Goal: Information Seeking & Learning: Learn about a topic

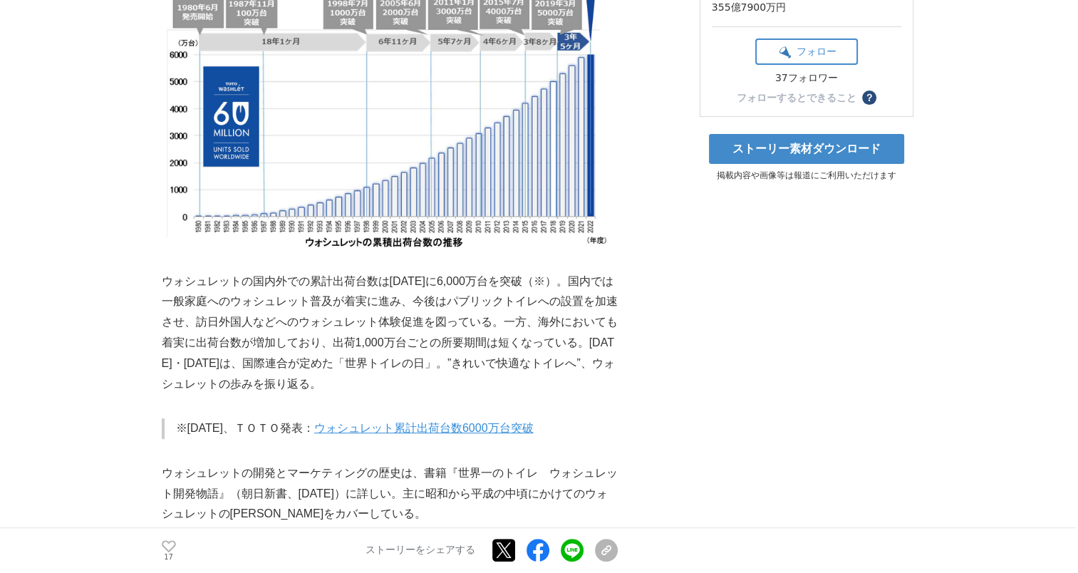
scroll to position [427, 0]
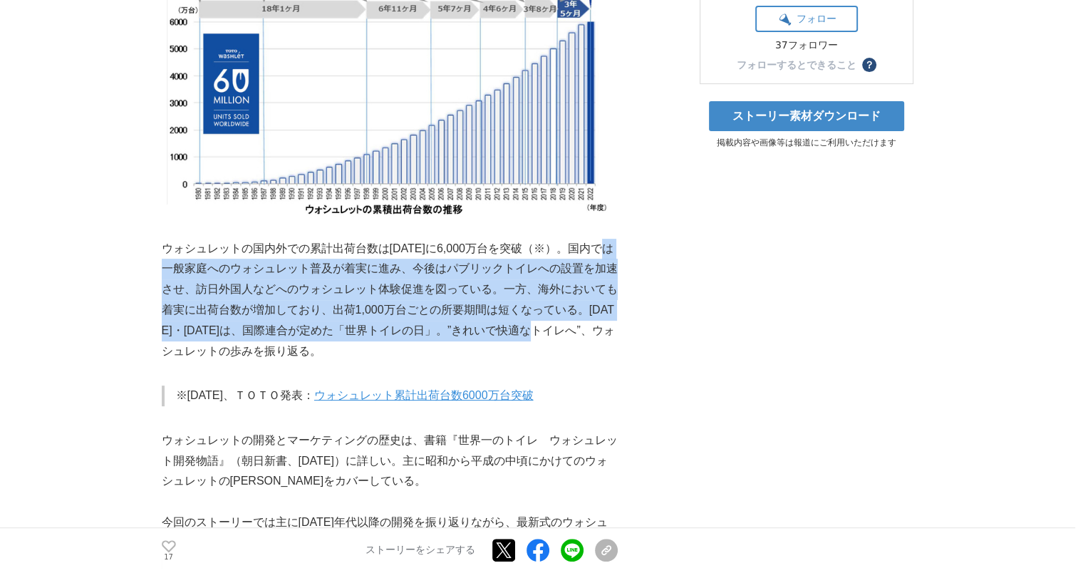
drag, startPoint x: 167, startPoint y: 288, endPoint x: 585, endPoint y: 356, distance: 423.7
click at [585, 356] on p "ウォシュレットの国内外での累計出荷台数は[DATE]に6,000万台を突破（※）。国内では一般家庭へのウォシュレット普及が着実に進み、今後はパブリックトイレへ…" at bounding box center [390, 300] width 456 height 123
click at [208, 330] on p "ウォシュレットの国内外での累計出荷台数は[DATE]に6,000万台を突破（※）。国内では一般家庭へのウォシュレット普及が着実に進み、今後はパブリックトイレへ…" at bounding box center [390, 300] width 456 height 123
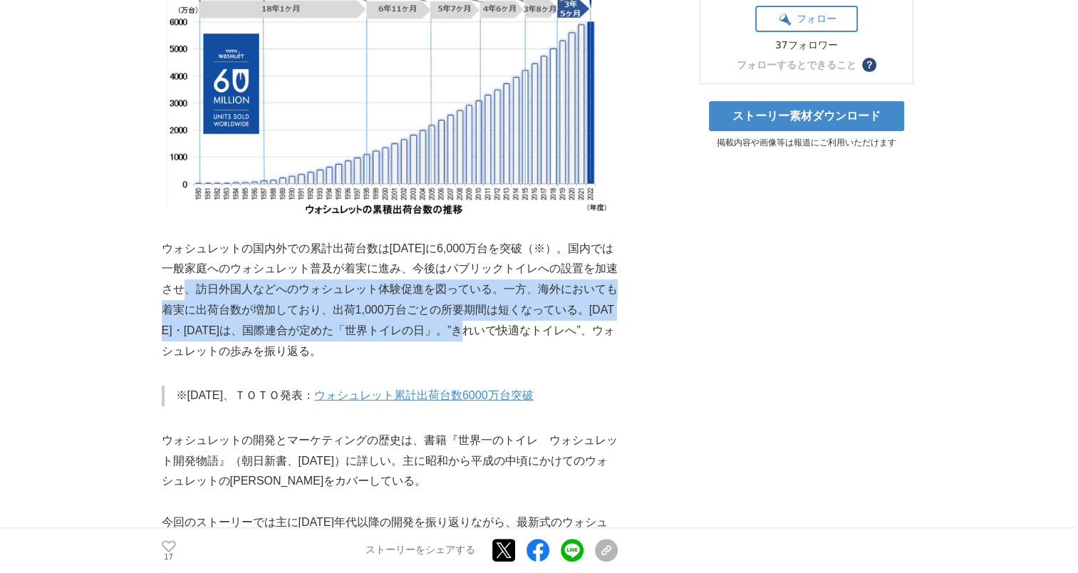
drag, startPoint x: 194, startPoint y: 312, endPoint x: 527, endPoint y: 341, distance: 333.9
click at [527, 341] on p "ウォシュレットの国内外での累計出荷台数は[DATE]に6,000万台を突破（※）。国内では一般家庭へのウォシュレット普及が着実に進み、今後はパブリックトイレへ…" at bounding box center [390, 300] width 456 height 123
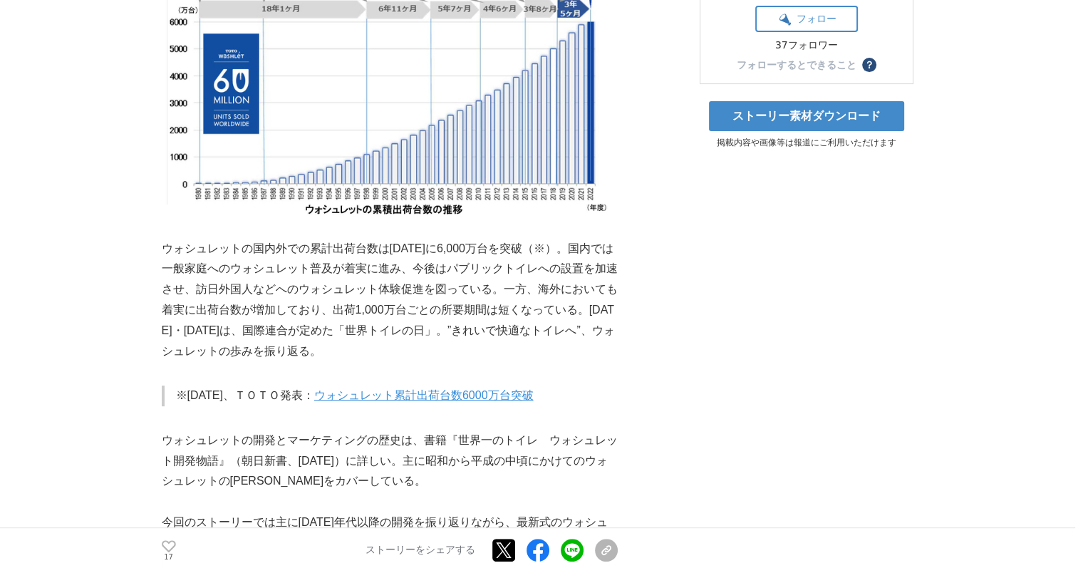
click at [353, 362] on p "ウォシュレットの国内外での累計出荷台数は[DATE]に6,000万台を突破（※）。国内では一般家庭へのウォシュレット普及が着実に進み、今後はパブリックトイレへ…" at bounding box center [390, 300] width 456 height 123
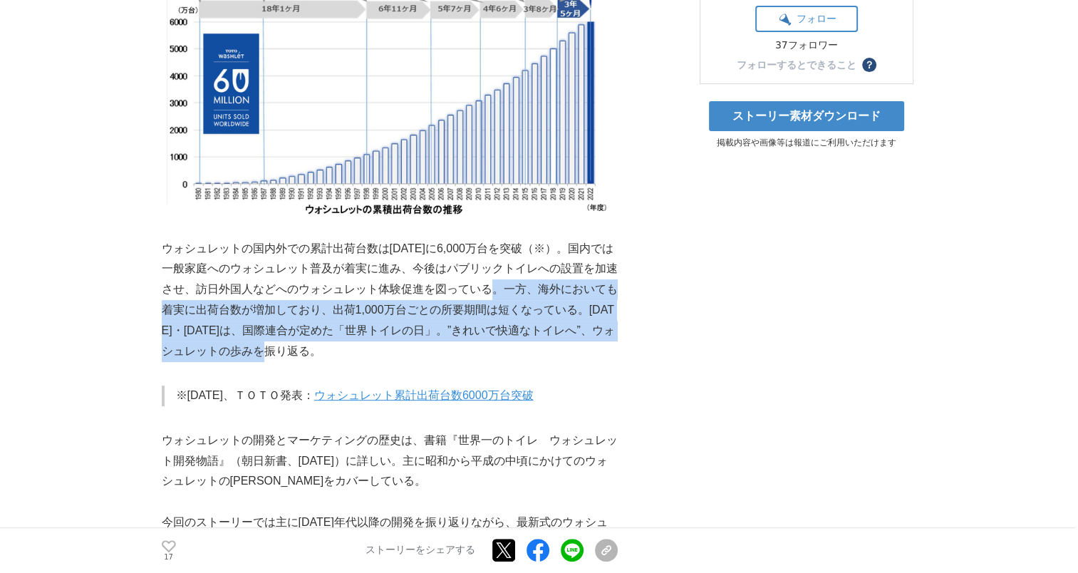
drag, startPoint x: 496, startPoint y: 311, endPoint x: 497, endPoint y: 371, distance: 59.8
click at [497, 362] on p "ウォシュレットの国内外での累計出荷台数は[DATE]に6,000万台を突破（※）。国内では一般家庭へのウォシュレット普及が着実に進み、今後はパブリックトイレへ…" at bounding box center [390, 300] width 456 height 123
click at [356, 362] on p "ウォシュレットの国内外での累計出荷台数は[DATE]に6,000万台を突破（※）。国内では一般家庭へのウォシュレット普及が着実に進み、今後はパブリックトイレへ…" at bounding box center [390, 300] width 456 height 123
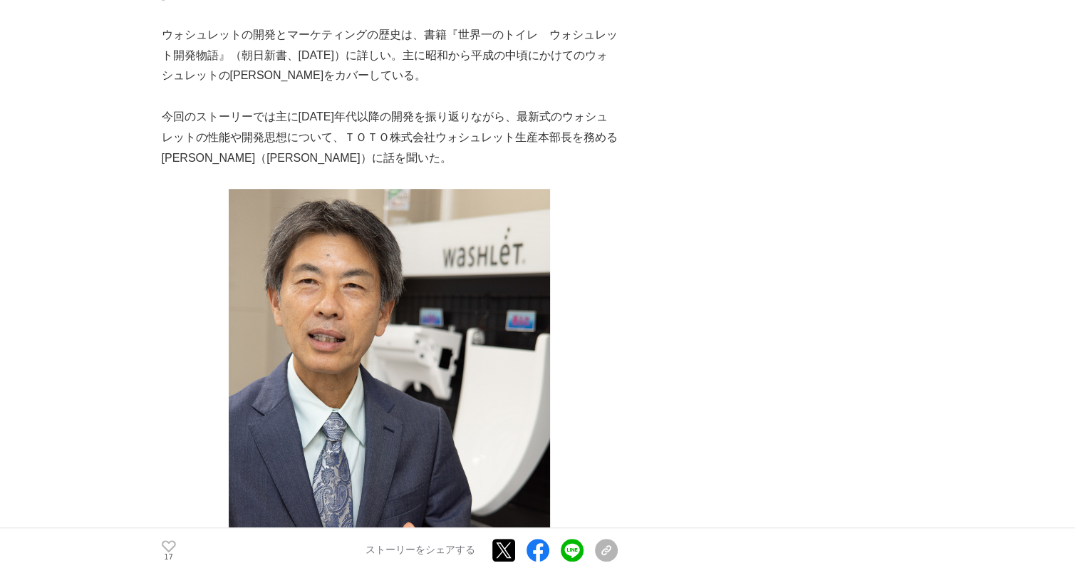
scroll to position [855, 0]
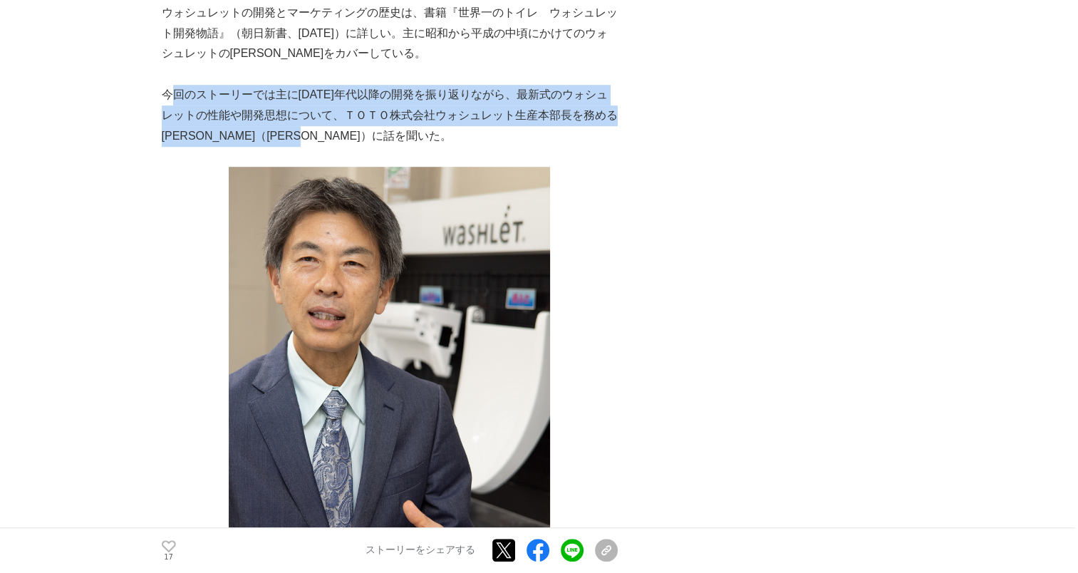
drag, startPoint x: 170, startPoint y: 114, endPoint x: 456, endPoint y: 151, distance: 288.7
click at [456, 146] on p "今回のストーリーでは主に[DATE]年代以降の開発を振り返りながら、最新式のウォシュレットの性能や開発思想について、ＴＯＴＯ株式会社ウォシュレット生産本部長を…" at bounding box center [390, 115] width 456 height 61
drag, startPoint x: 456, startPoint y: 152, endPoint x: 442, endPoint y: 161, distance: 17.0
click at [442, 146] on p "今回のストーリーでは主に[DATE]年代以降の開発を振り返りながら、最新式のウォシュレットの性能や開発思想について、ＴＯＴＯ株式会社ウォシュレット生産本部長を…" at bounding box center [390, 115] width 456 height 61
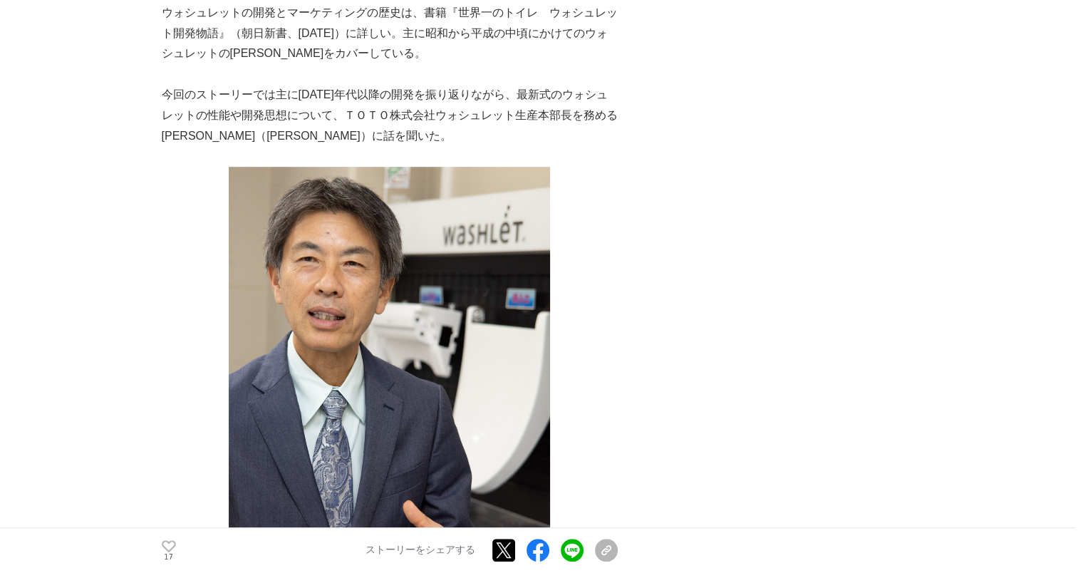
click at [188, 85] on p at bounding box center [390, 74] width 456 height 21
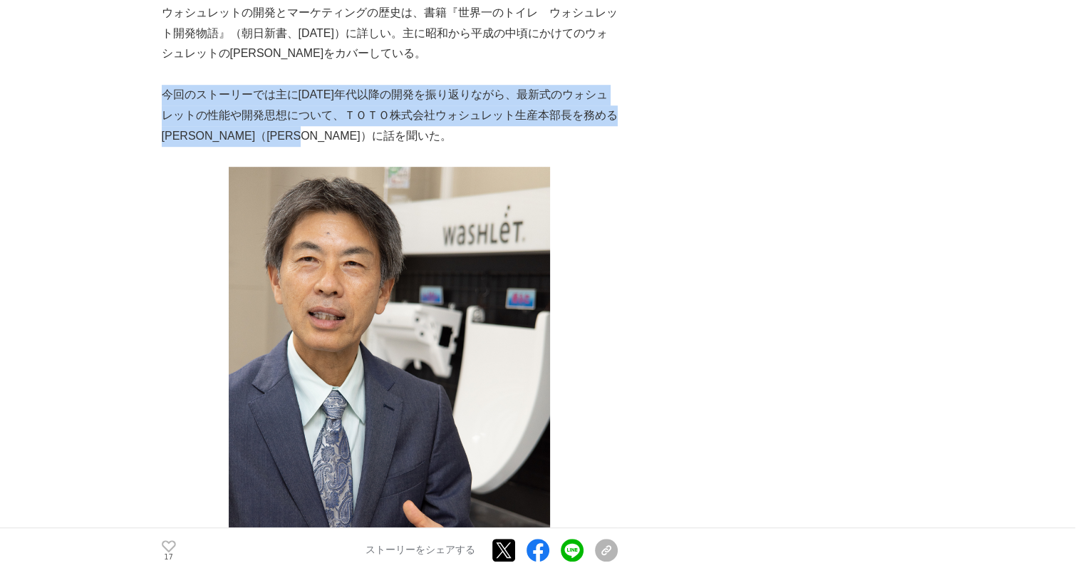
drag, startPoint x: 166, startPoint y: 115, endPoint x: 432, endPoint y: 152, distance: 268.9
click at [432, 146] on p "今回のストーリーでは主に[DATE]年代以降の開発を振り返りながら、最新式のウォシュレットの性能や開発思想について、ＴＯＴＯ株式会社ウォシュレット生産本部長を…" at bounding box center [390, 115] width 456 height 61
drag, startPoint x: 432, startPoint y: 152, endPoint x: 420, endPoint y: 161, distance: 15.8
click at [420, 146] on p "今回のストーリーでは主に[DATE]年代以降の開発を振り返りながら、最新式のウォシュレットの性能や開発思想について、ＴＯＴＯ株式会社ウォシュレット生産本部長を…" at bounding box center [390, 115] width 456 height 61
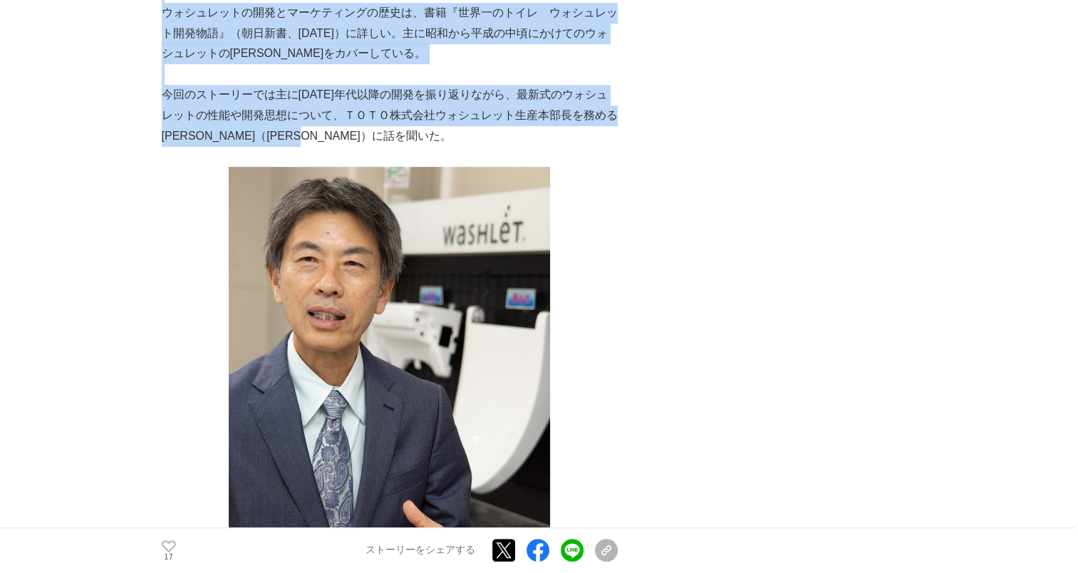
drag, startPoint x: 160, startPoint y: 117, endPoint x: 399, endPoint y: 152, distance: 241.3
drag, startPoint x: 401, startPoint y: 154, endPoint x: 414, endPoint y: 162, distance: 15.4
click at [414, 146] on p "今回のストーリーでは主に[DATE]年代以降の開発を振り返りながら、最新式のウォシュレットの性能や開発思想について、ＴＯＴＯ株式会社ウォシュレット生産本部長を…" at bounding box center [390, 115] width 456 height 61
click at [403, 146] on p "今回のストーリーでは主に[DATE]年代以降の開発を振り返りながら、最新式のウォシュレットの性能や開発思想について、ＴＯＴＯ株式会社ウォシュレット生産本部長を…" at bounding box center [390, 115] width 456 height 61
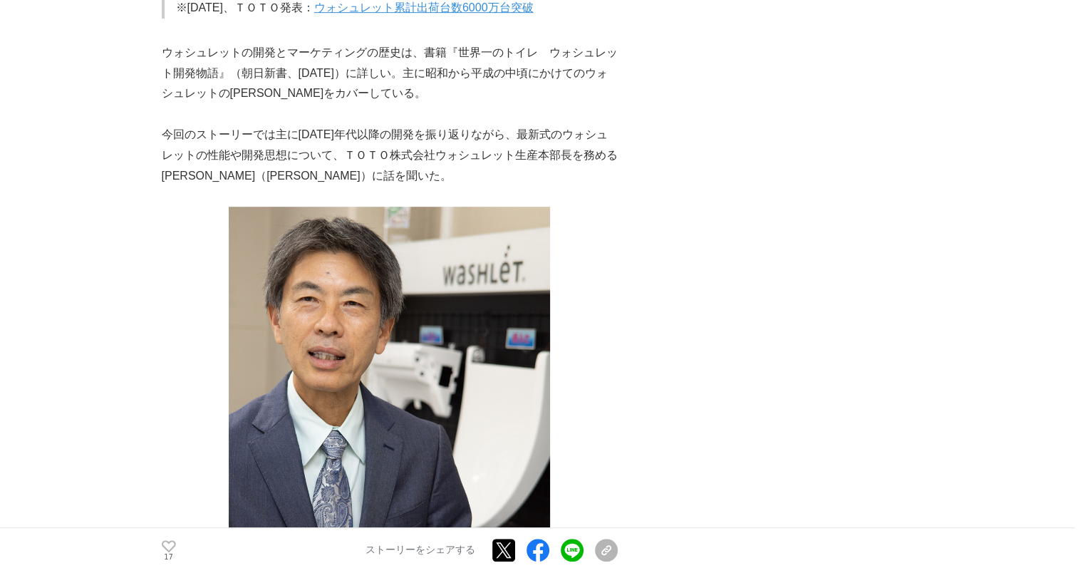
scroll to position [784, 0]
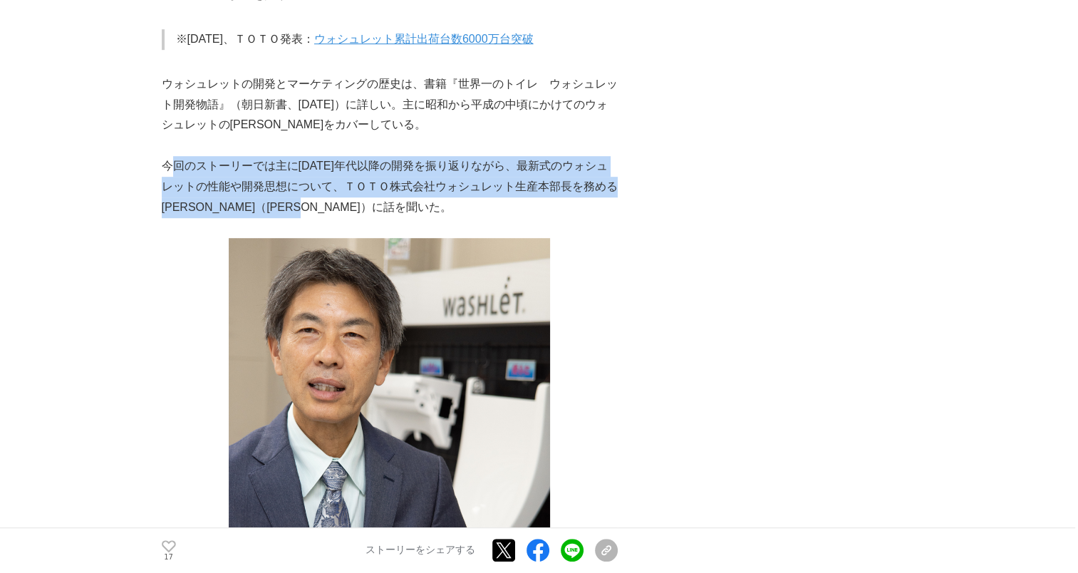
drag, startPoint x: 172, startPoint y: 183, endPoint x: 471, endPoint y: 226, distance: 301.5
click at [471, 217] on p "今回のストーリーでは主に[DATE]年代以降の開発を振り返りながら、最新式のウォシュレットの性能や開発思想について、ＴＯＴＯ株式会社ウォシュレット生産本部長を…" at bounding box center [390, 186] width 456 height 61
drag, startPoint x: 471, startPoint y: 226, endPoint x: 443, endPoint y: 230, distance: 28.1
click at [443, 217] on p "今回のストーリーでは主に[DATE]年代以降の開発を振り返りながら、最新式のウォシュレットの性能や開発思想について、ＴＯＴＯ株式会社ウォシュレット生産本部長を…" at bounding box center [390, 186] width 456 height 61
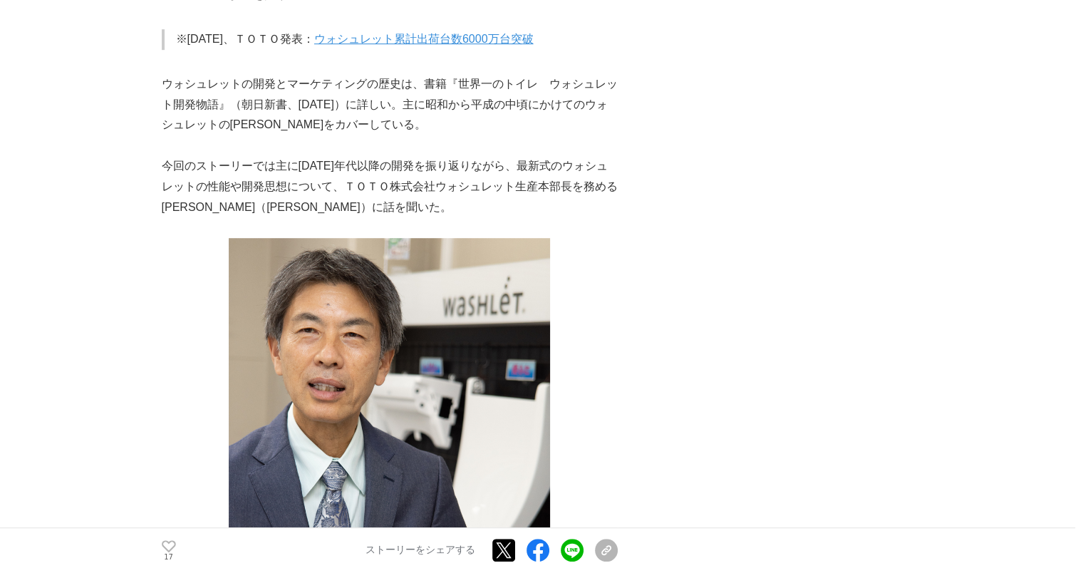
click at [205, 156] on p at bounding box center [390, 145] width 456 height 21
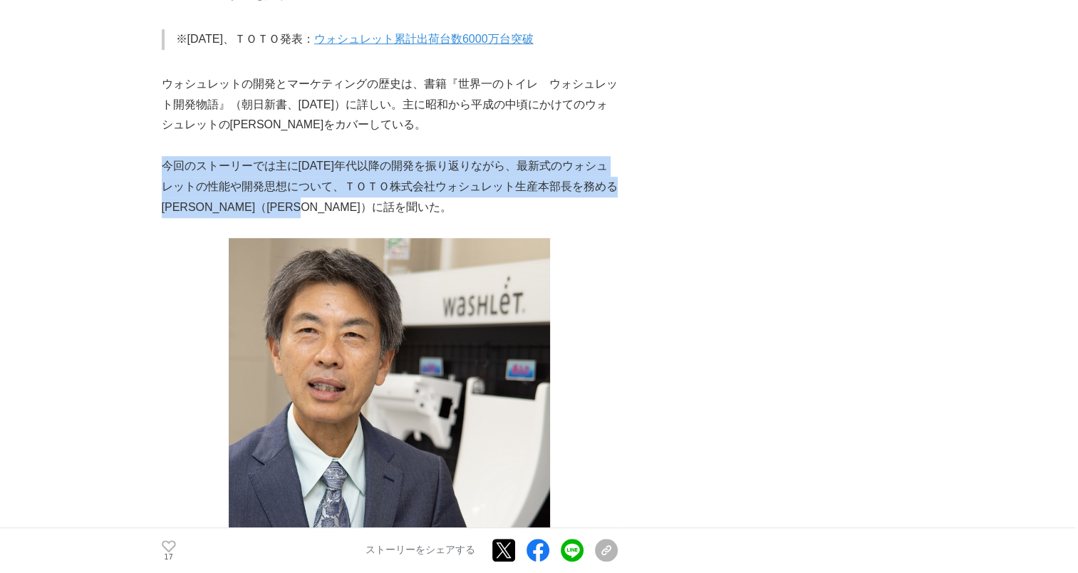
drag, startPoint x: 166, startPoint y: 186, endPoint x: 431, endPoint y: 226, distance: 268.0
click at [431, 217] on p "今回のストーリーでは主に[DATE]年代以降の開発を振り返りながら、最新式のウォシュレットの性能や開発思想について、ＴＯＴＯ株式会社ウォシュレット生産本部長を…" at bounding box center [390, 186] width 456 height 61
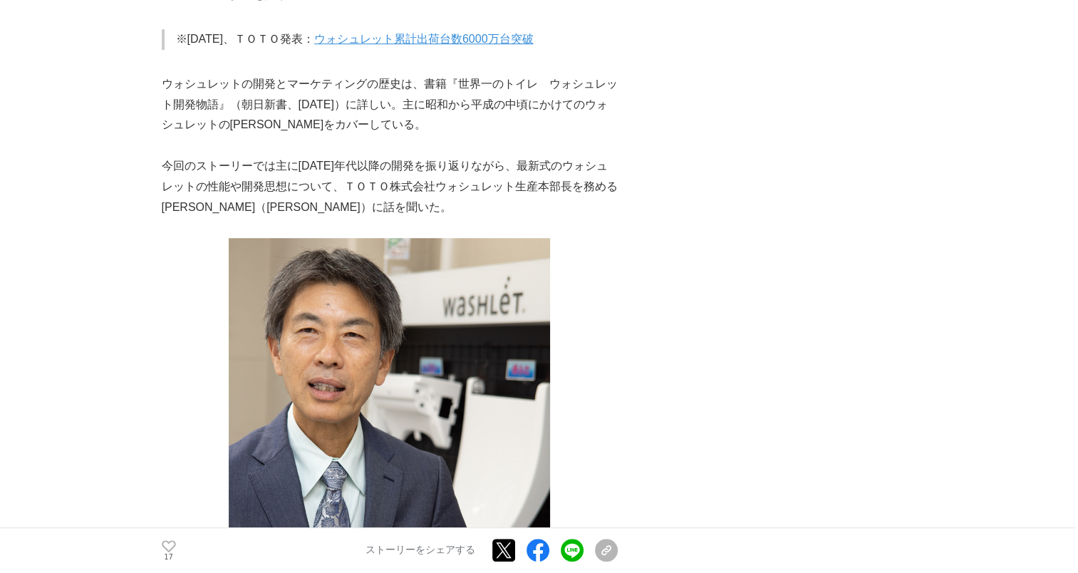
drag, startPoint x: 432, startPoint y: 226, endPoint x: 407, endPoint y: 242, distance: 29.8
click at [407, 238] on p at bounding box center [390, 227] width 456 height 21
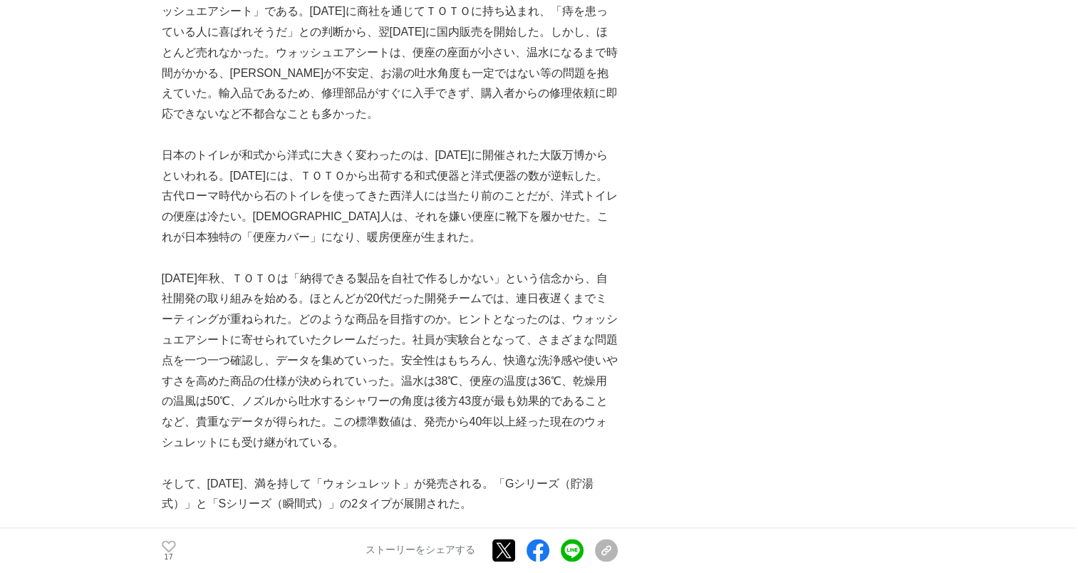
scroll to position [1567, 0]
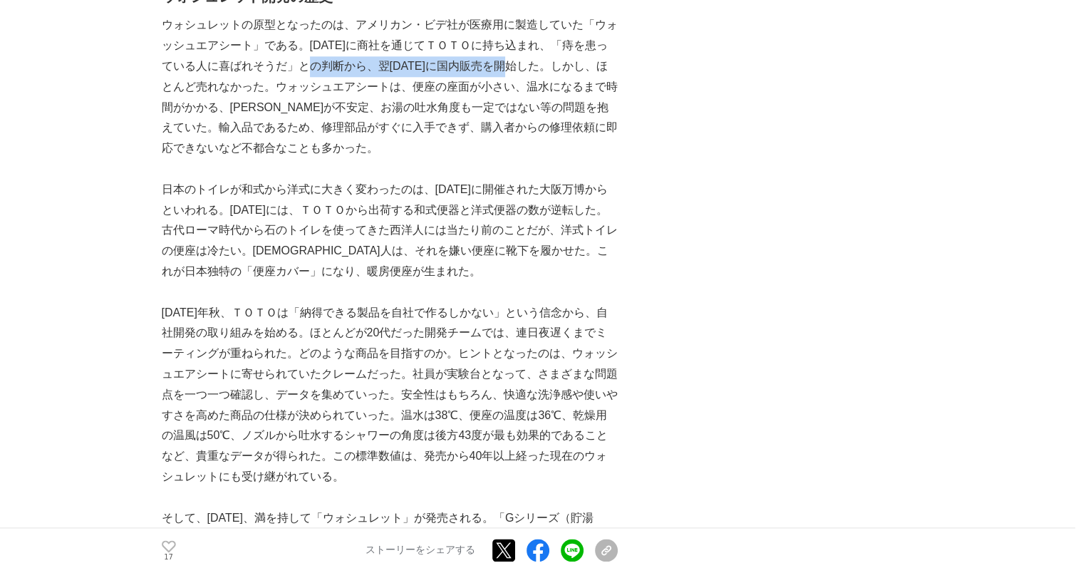
drag, startPoint x: 311, startPoint y: 80, endPoint x: 504, endPoint y: 90, distance: 194.0
click at [504, 90] on p "ウォシュレットの原型となったのは、アメリカン・ビデ社が医療用に製造していた「ウォッシュエアシート」である。[DATE]に商社を通じてＴＯＴＯに持ち込まれ、「痔…" at bounding box center [390, 87] width 456 height 144
drag, startPoint x: 504, startPoint y: 97, endPoint x: 425, endPoint y: 145, distance: 93.0
click at [425, 145] on p "ウォシュレットの原型となったのは、アメリカン・ビデ社が医療用に製造していた「ウォッシュエアシート」である。[DATE]に商社を通じてＴＯＴＯに持ち込まれ、「痔…" at bounding box center [390, 87] width 456 height 144
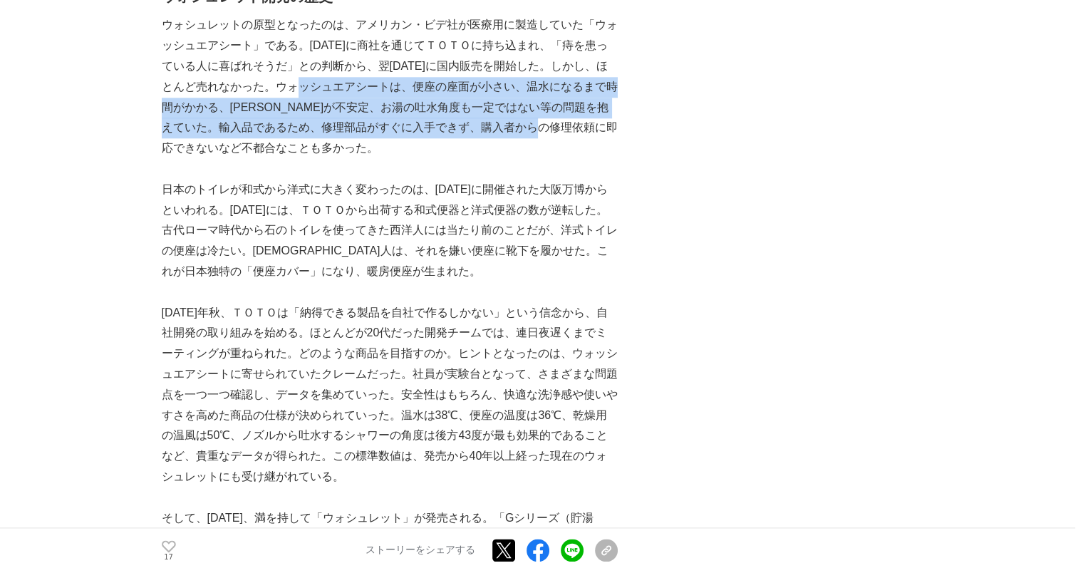
drag, startPoint x: 299, startPoint y: 106, endPoint x: 578, endPoint y: 151, distance: 282.8
click at [578, 151] on p "ウォシュレットの原型となったのは、アメリカン・ビデ社が医療用に製造していた「ウォッシュエアシート」である。[DATE]に商社を通じてＴＯＴＯに持ち込まれ、「痔…" at bounding box center [390, 87] width 456 height 144
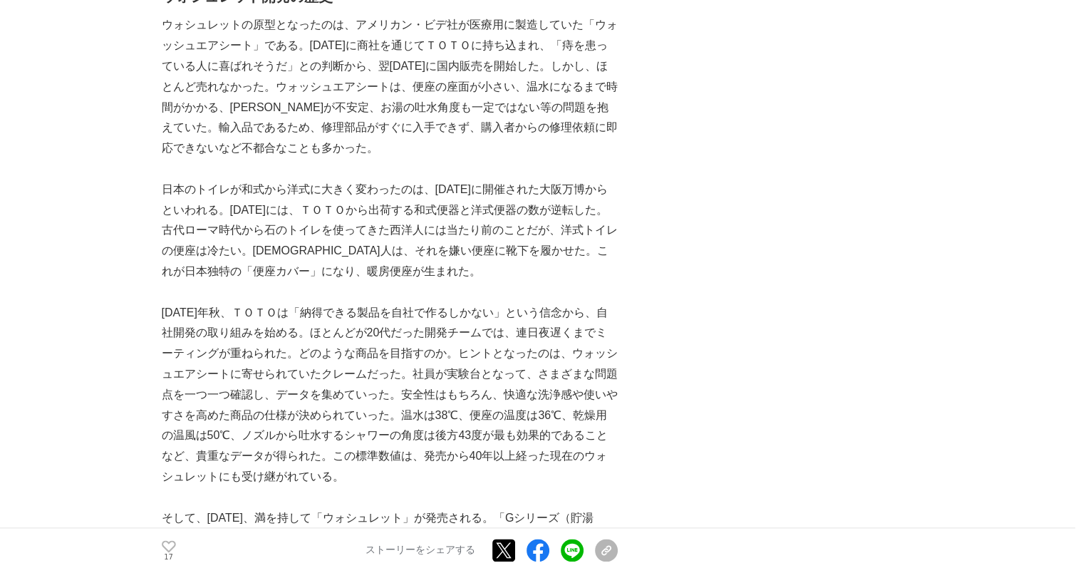
drag, startPoint x: 578, startPoint y: 151, endPoint x: 365, endPoint y: 168, distance: 214.4
click at [418, 159] on p "ウォシュレットの原型となったのは、アメリカン・ビデ社が医療用に製造していた「ウォッシュエアシート」である。[DATE]に商社を通じてＴＯＴＯに持ち込まれ、「痔…" at bounding box center [390, 87] width 456 height 144
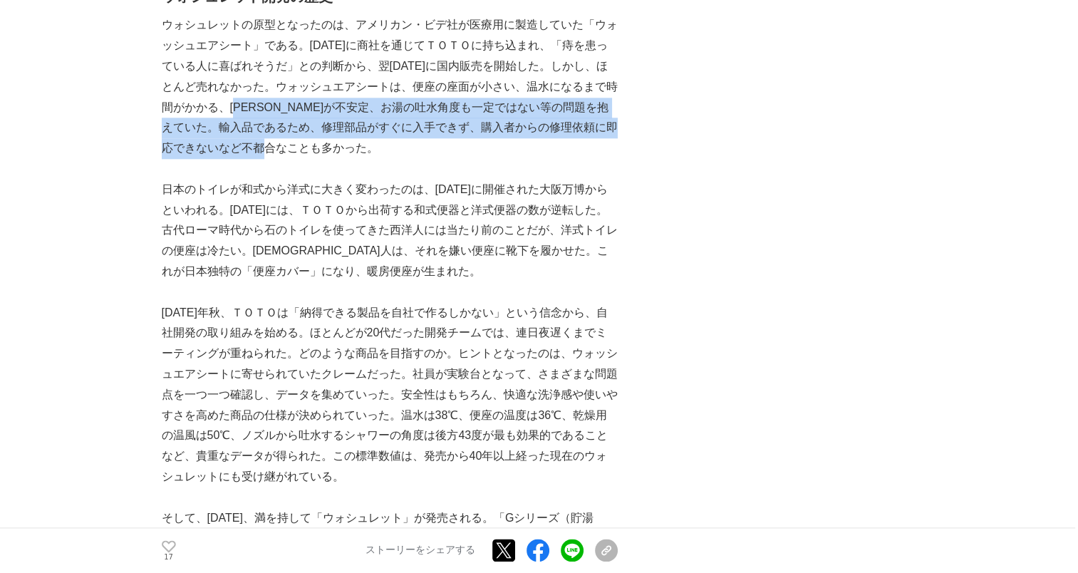
drag, startPoint x: 237, startPoint y: 133, endPoint x: 333, endPoint y: 174, distance: 104.4
click at [333, 159] on p "ウォシュレットの原型となったのは、アメリカン・ビデ社が医療用に製造していた「ウォッシュエアシート」である。[DATE]に商社を通じてＴＯＴＯに持ち込まれ、「痔…" at bounding box center [390, 87] width 456 height 144
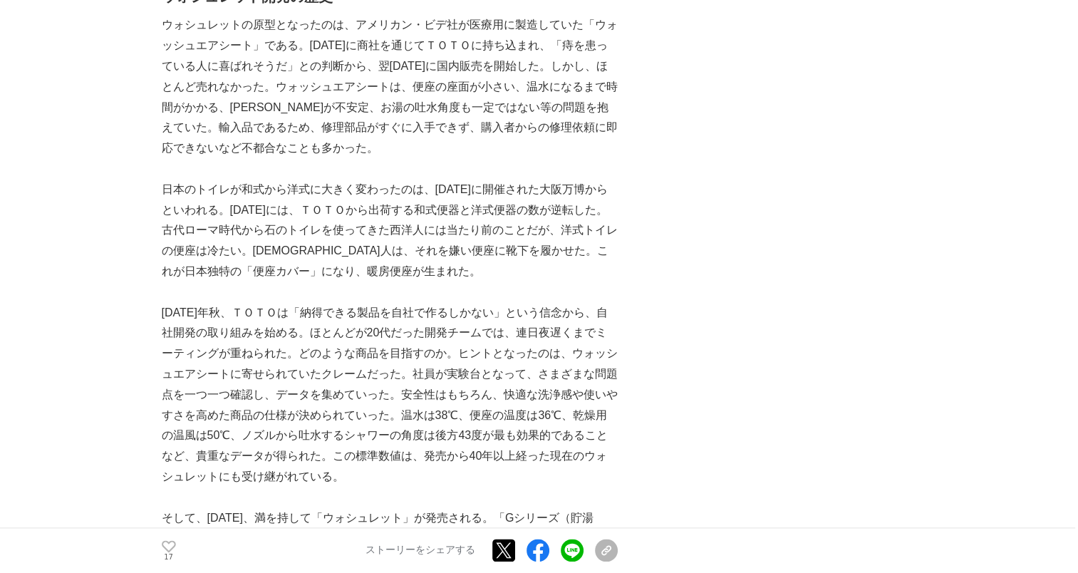
drag, startPoint x: 333, startPoint y: 174, endPoint x: 365, endPoint y: 200, distance: 41.5
click at [359, 200] on p "日本のトイレが和式から洋式に大きく変わったのは、[DATE]に開催された大阪万博からといわれる。[DATE]には、ＴＯＴＯから出荷する和式便器と洋式便器の数が…" at bounding box center [390, 230] width 456 height 103
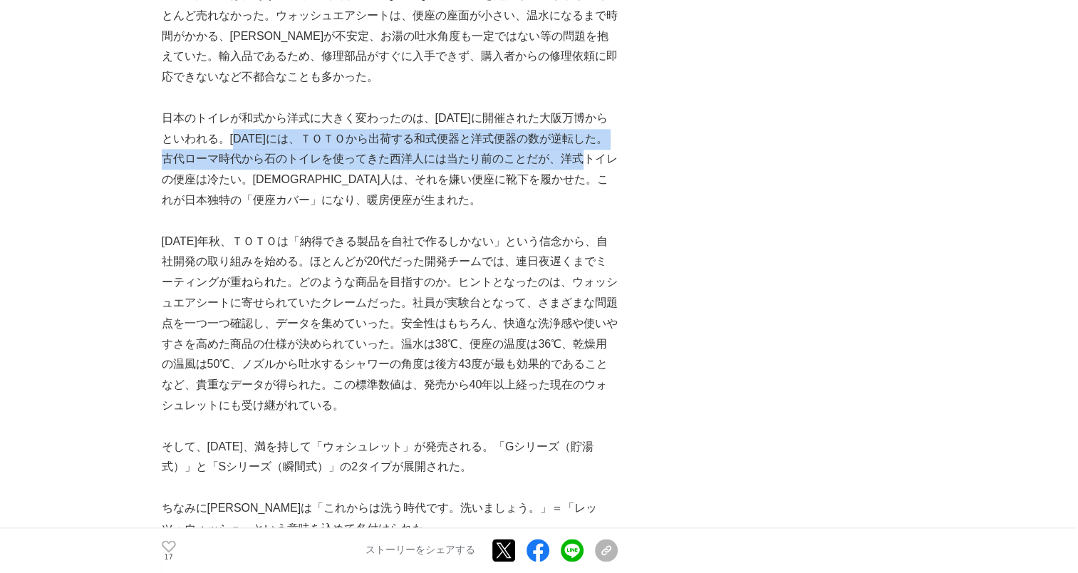
drag, startPoint x: 240, startPoint y: 157, endPoint x: 609, endPoint y: 175, distance: 369.4
click at [609, 175] on p "日本のトイレが和式から洋式に大きく変わったのは、[DATE]に開催された大阪万博からといわれる。[DATE]には、ＴＯＴＯから出荷する和式便器と洋式便器の数が…" at bounding box center [390, 159] width 456 height 103
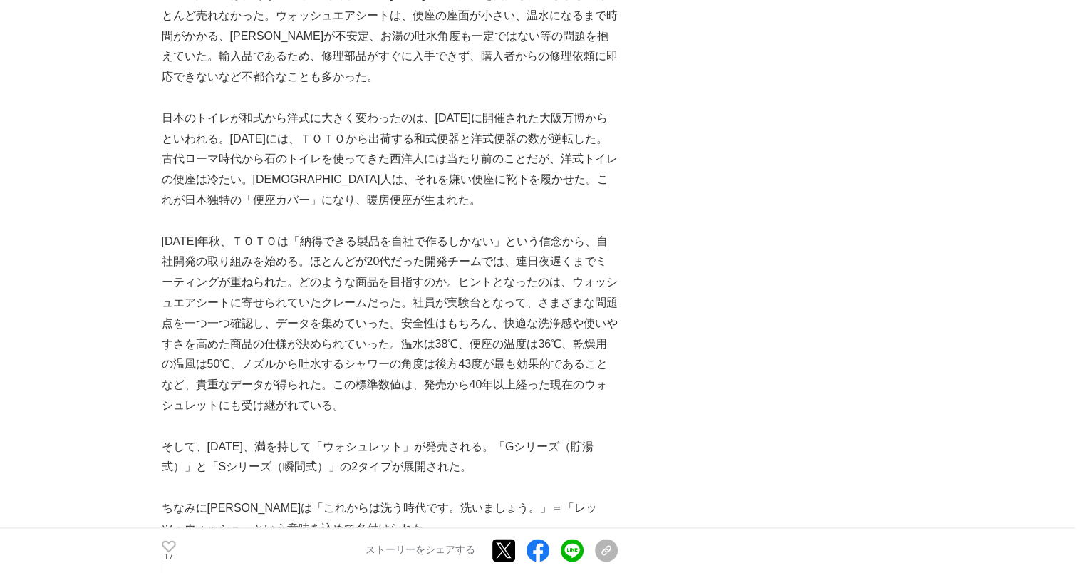
click at [417, 211] on p "日本のトイレが和式から洋式に大きく変わったのは、[DATE]に開催された大阪万博からといわれる。[DATE]には、ＴＯＴＯから出荷する和式便器と洋式便器の数が…" at bounding box center [390, 159] width 456 height 103
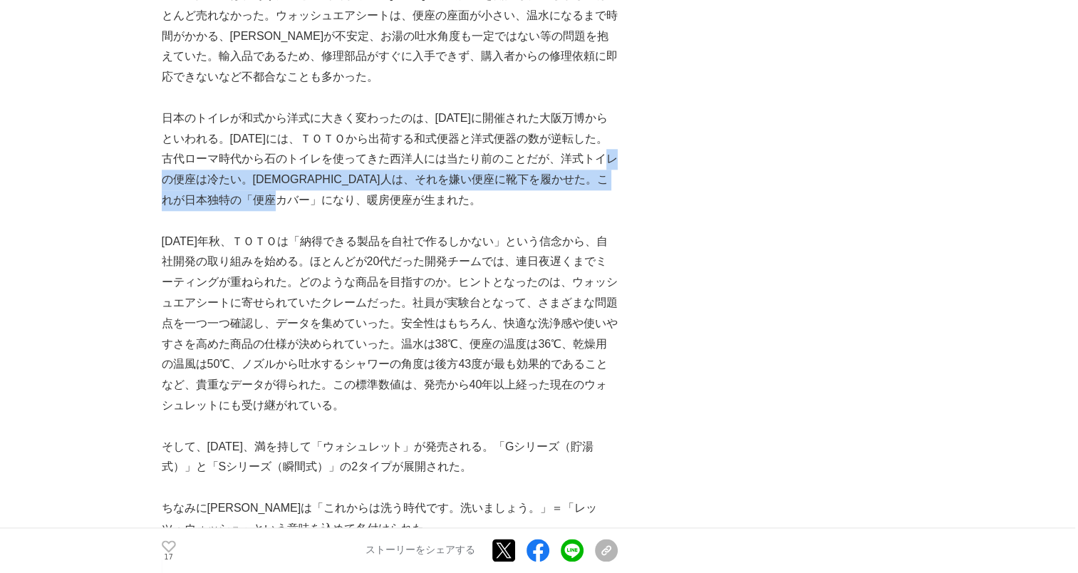
drag, startPoint x: 172, startPoint y: 199, endPoint x: 604, endPoint y: 212, distance: 432.5
click at [604, 211] on p "日本のトイレが和式から洋式に大きく変わったのは、[DATE]に開催された大阪万博からといわれる。[DATE]には、ＴＯＴＯから出荷する和式便器と洋式便器の数が…" at bounding box center [390, 159] width 456 height 103
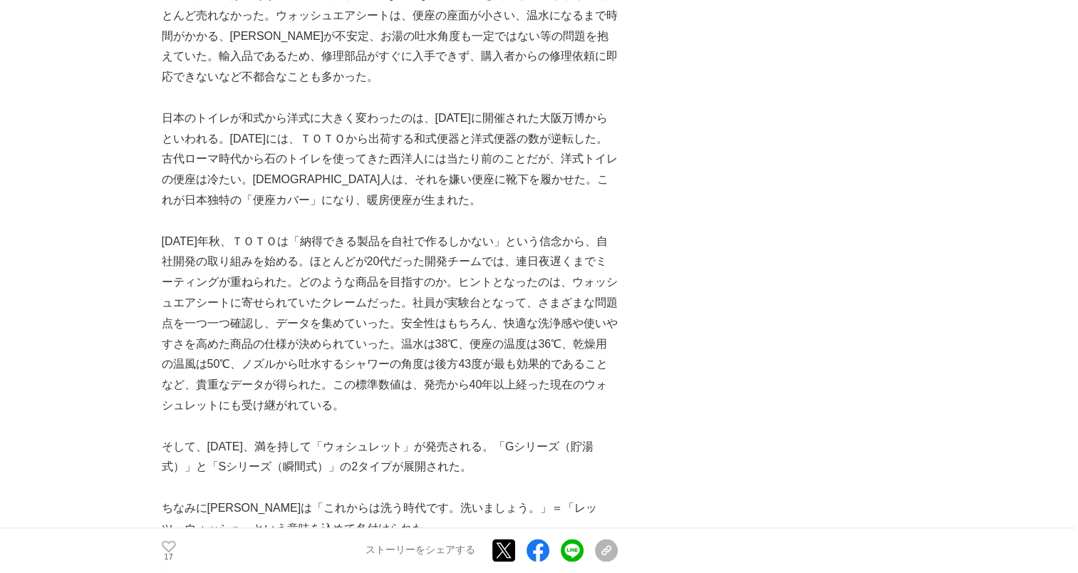
click at [382, 231] on p at bounding box center [390, 221] width 456 height 21
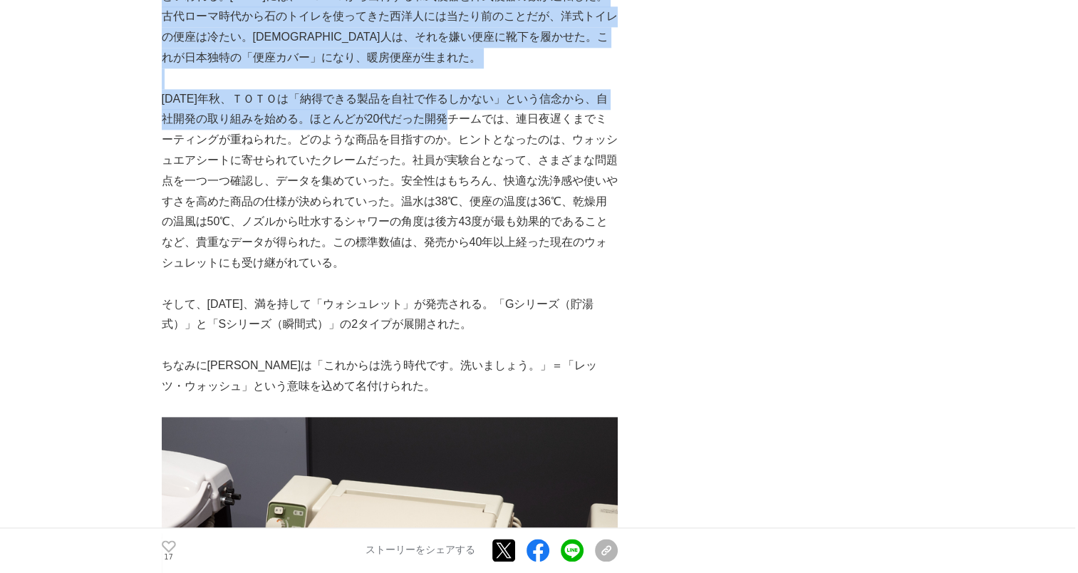
drag, startPoint x: 156, startPoint y: 118, endPoint x: 458, endPoint y: 142, distance: 303.0
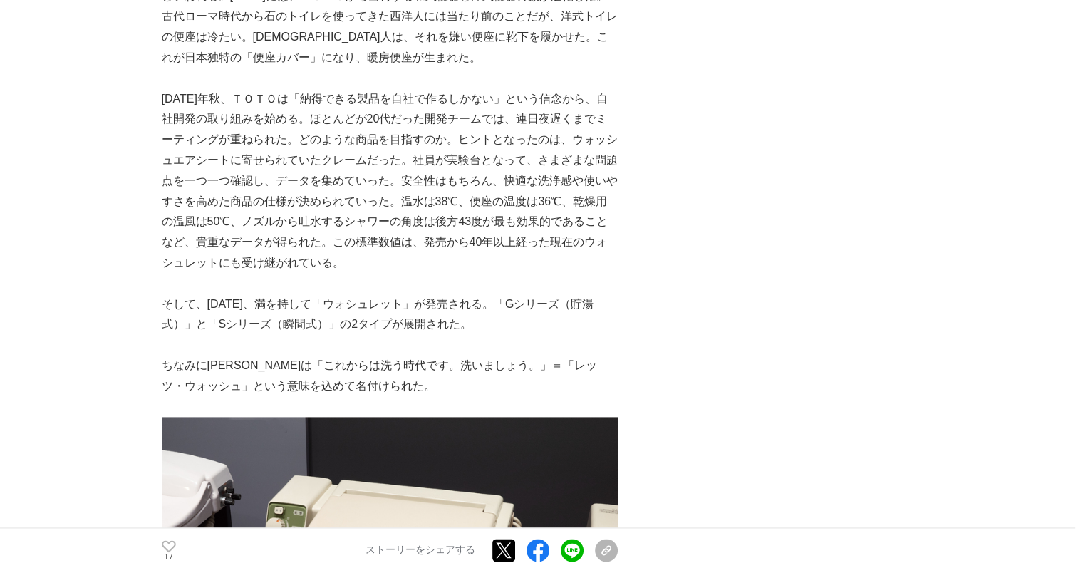
drag, startPoint x: 458, startPoint y: 142, endPoint x: 444, endPoint y: 172, distance: 32.5
click at [444, 172] on p "[DATE]年秋、ＴＯＴＯは「納得できる製品を自社で作るしかない」という信念から、自社開発の取り組みを始める。ほとんどが20代だった開発チームでは、連日夜遅く…" at bounding box center [390, 181] width 456 height 184
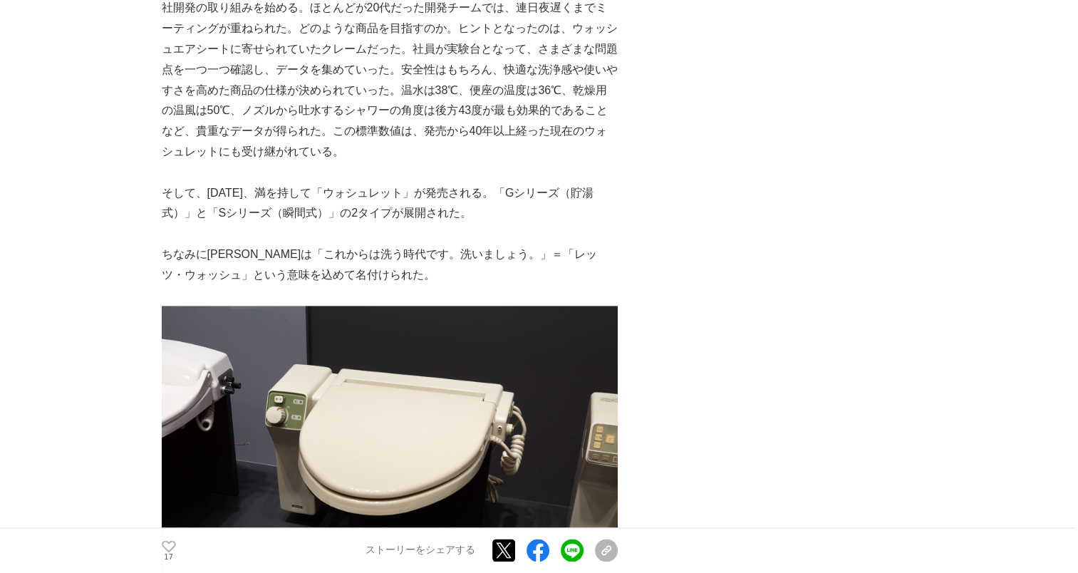
scroll to position [1923, 0]
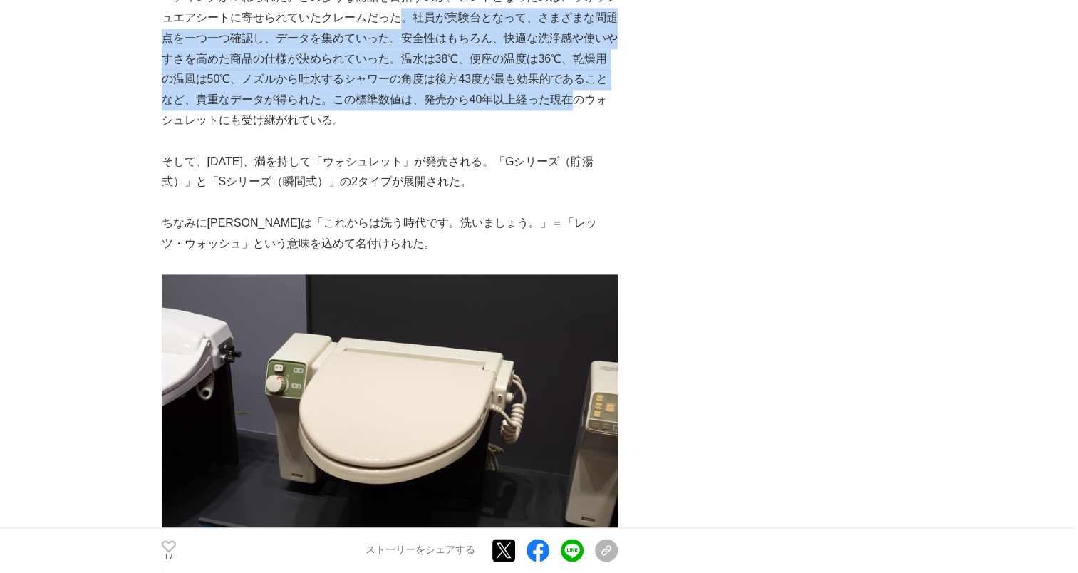
drag, startPoint x: 406, startPoint y: 45, endPoint x: 587, endPoint y: 117, distance: 194.7
click at [587, 117] on p "[DATE]年秋、ＴＯＴＯは「納得できる製品を自社で作るしかない」という信念から、自社開発の取り組みを始める。ほとんどが20代だった開発チームでは、連日夜遅く…" at bounding box center [390, 39] width 456 height 184
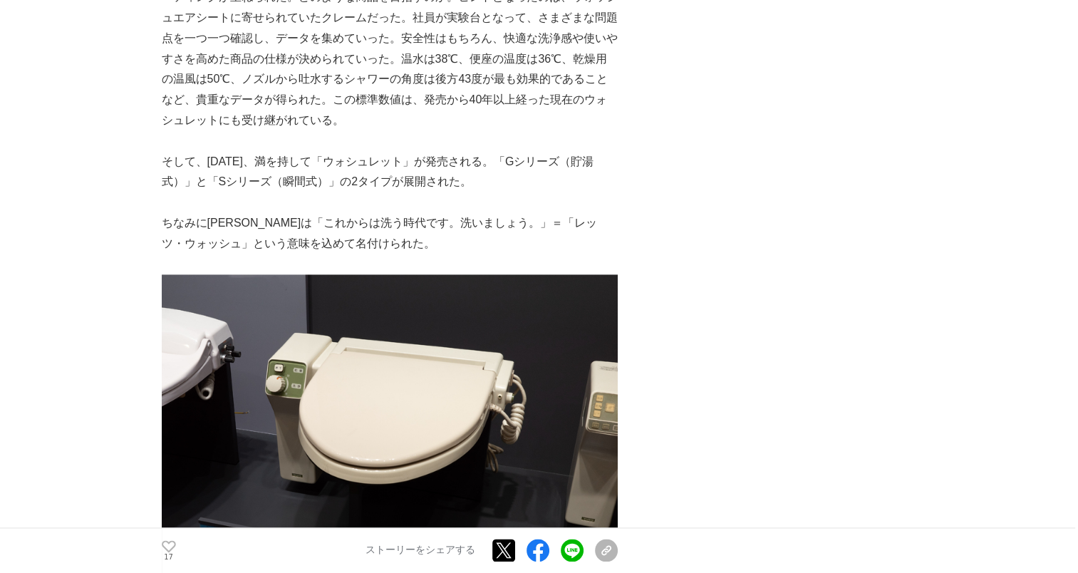
drag, startPoint x: 587, startPoint y: 117, endPoint x: 516, endPoint y: 152, distance: 79.6
click at [516, 152] on p at bounding box center [390, 141] width 456 height 21
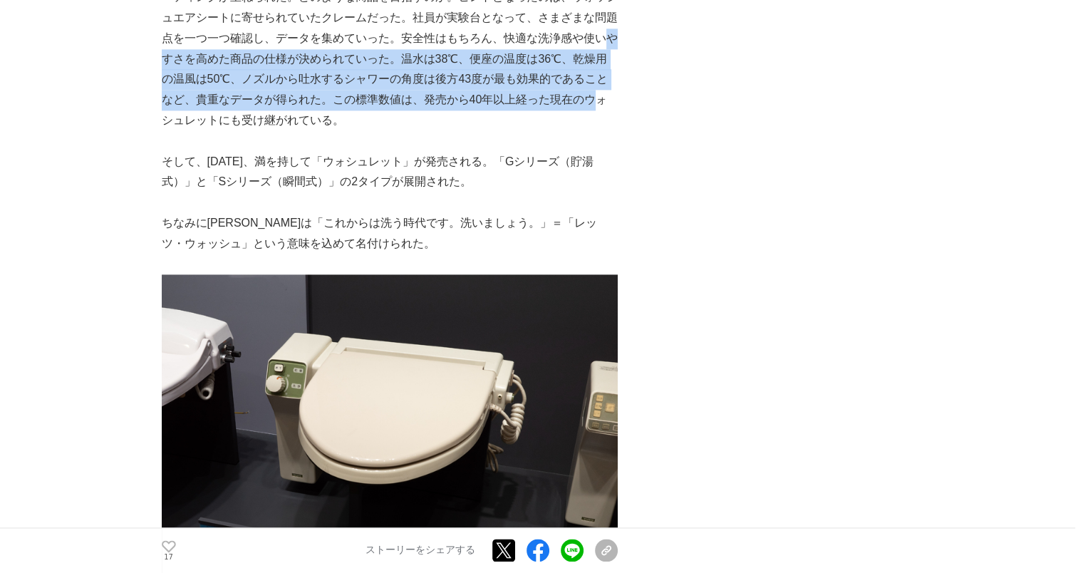
drag, startPoint x: 161, startPoint y: 78, endPoint x: 604, endPoint y: 127, distance: 445.8
click at [604, 127] on p "[DATE]年秋、ＴＯＴＯは「納得できる製品を自社で作るしかない」という信念から、自社開発の取り組みを始める。ほとんどが20代だった開発チームでは、連日夜遅く…" at bounding box center [390, 39] width 456 height 184
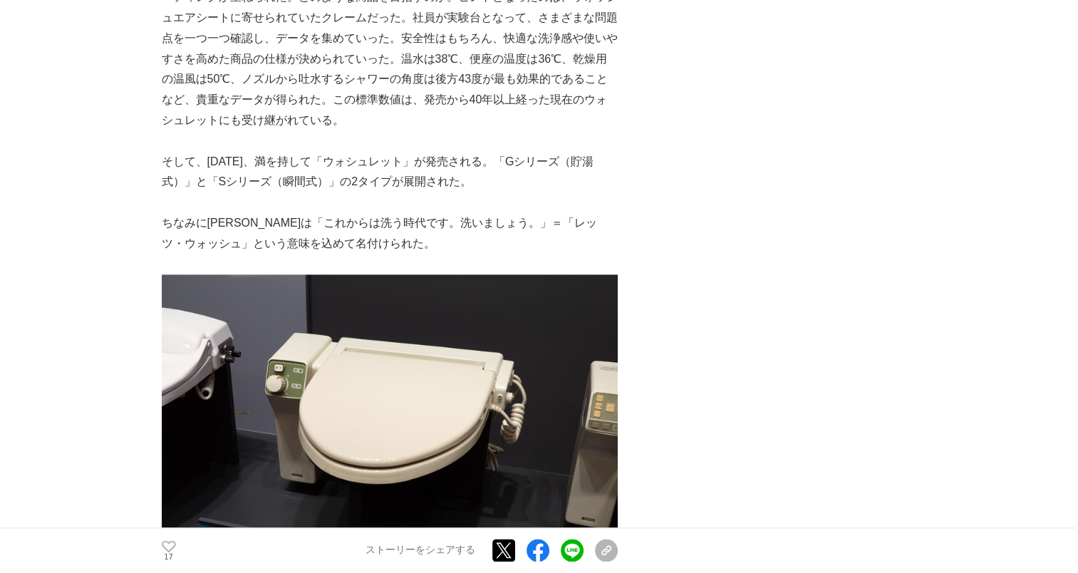
click at [375, 131] on p "[DATE]年秋、ＴＯＴＯは「納得できる製品を自社で作るしかない」という信念から、自社開発の取り組みを始める。ほとんどが20代だった開発チームでは、連日夜遅く…" at bounding box center [390, 39] width 456 height 184
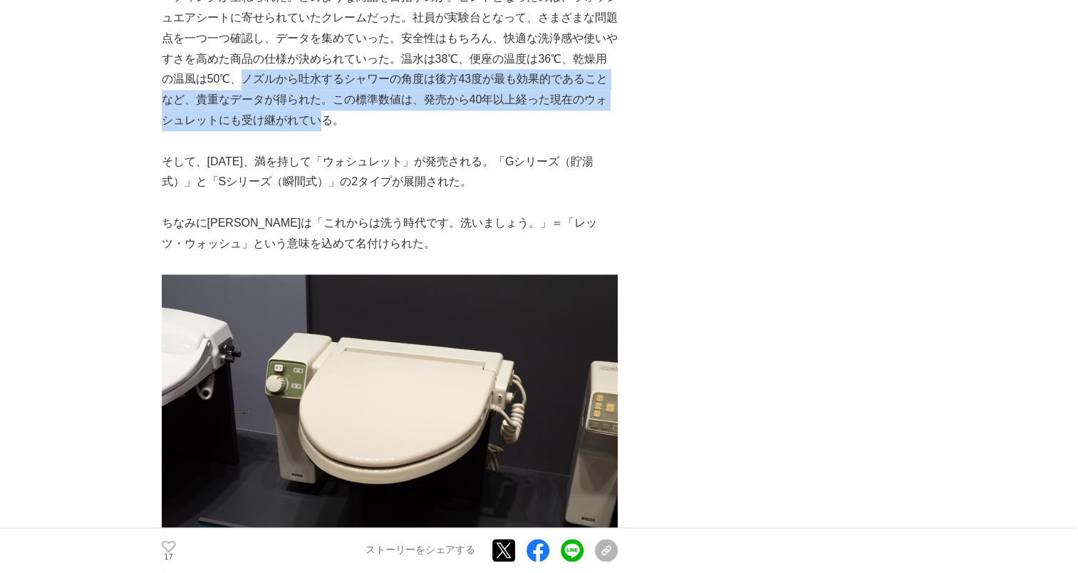
drag, startPoint x: 256, startPoint y: 100, endPoint x: 581, endPoint y: 138, distance: 327.8
click at [581, 131] on p "[DATE]年秋、ＴＯＴＯは「納得できる製品を自社で作るしかない」という信念から、自社開発の取り組みを始める。ほとんどが20代だった開発チームでは、連日夜遅く…" at bounding box center [390, 39] width 456 height 184
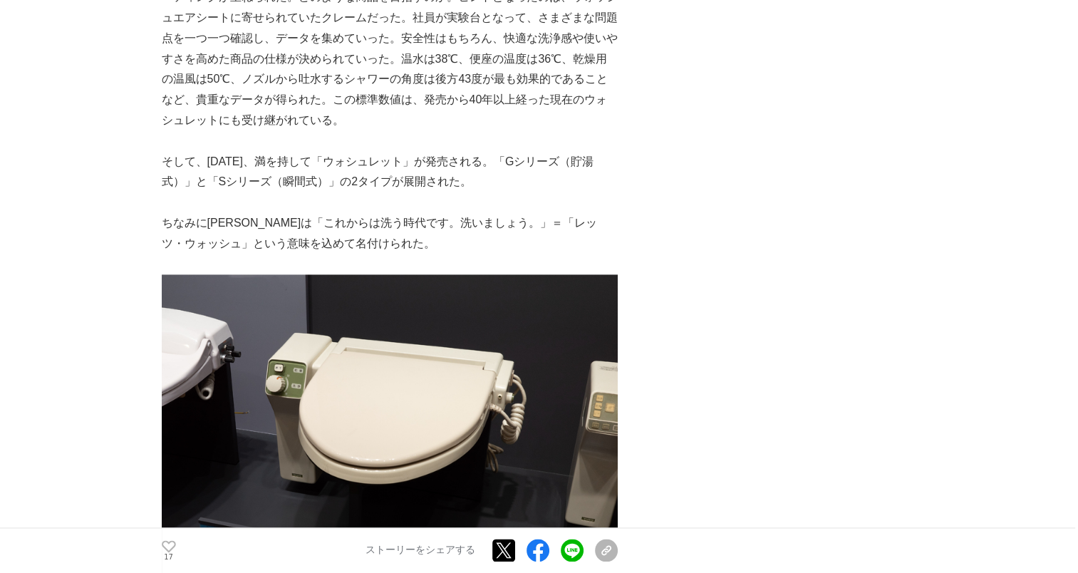
click at [368, 152] on p at bounding box center [390, 141] width 456 height 21
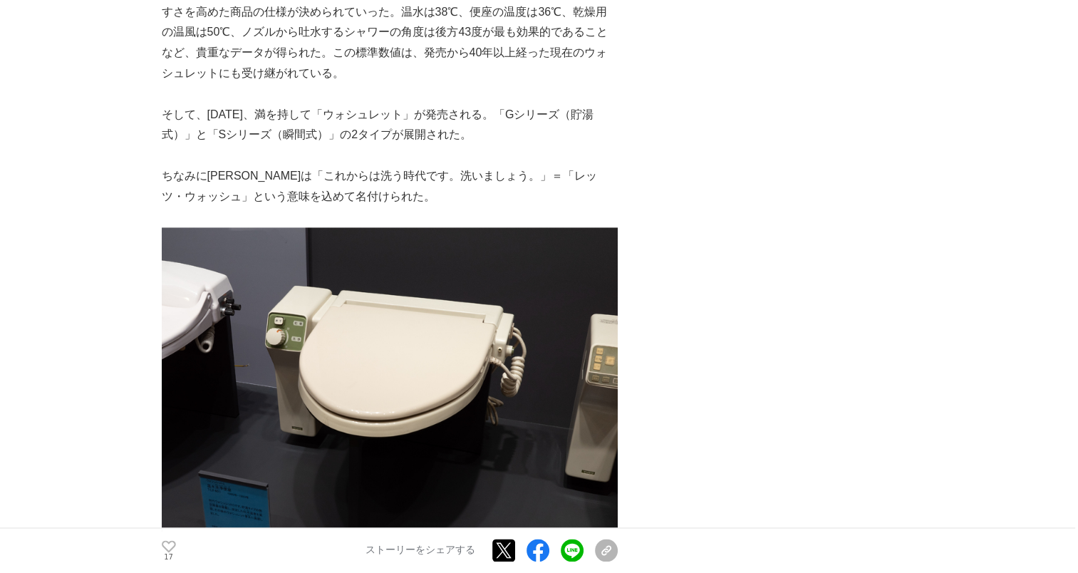
scroll to position [1994, 0]
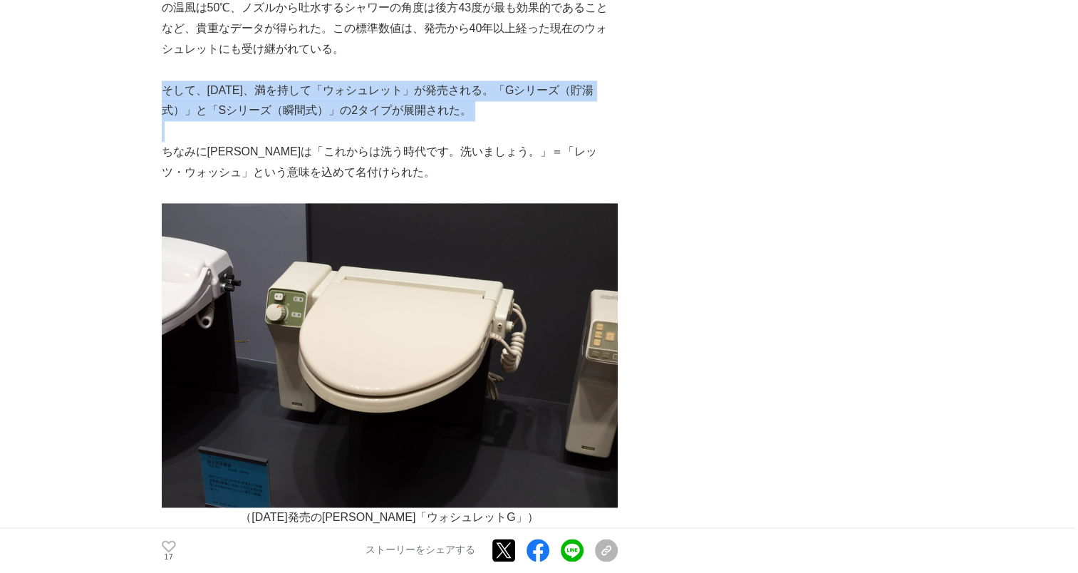
drag, startPoint x: 162, startPoint y: 113, endPoint x: 479, endPoint y: 142, distance: 317.5
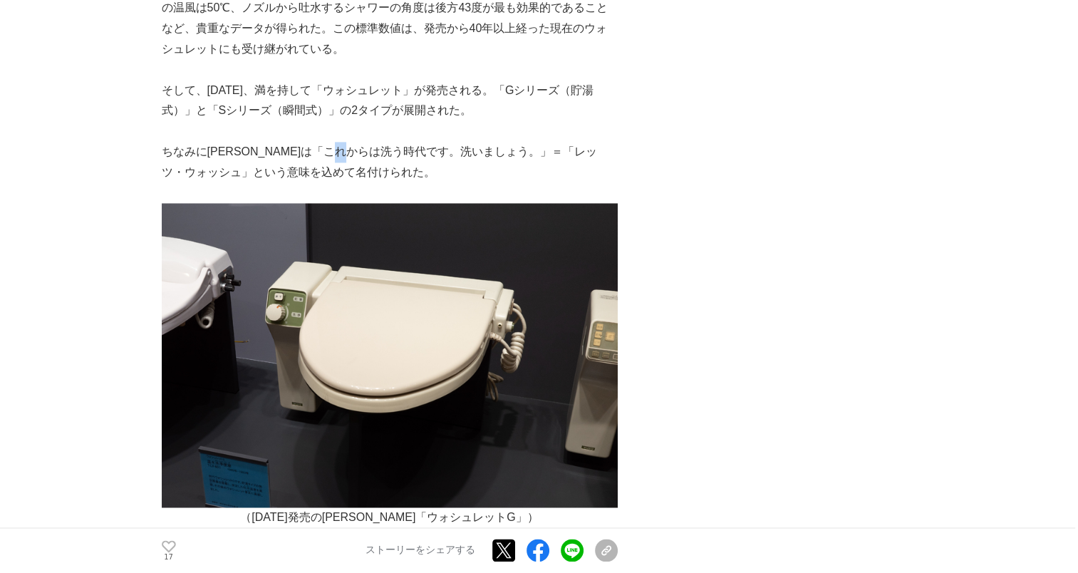
drag, startPoint x: 479, startPoint y: 142, endPoint x: 395, endPoint y: 175, distance: 89.5
click at [395, 175] on p "ちなみに[PERSON_NAME]は「これからは洗う時代です。洗いましょう。」＝「レッツ・ウォッシュ」という意味を込めて名付けられた。" at bounding box center [390, 162] width 456 height 41
click at [219, 122] on p "そして、[DATE]、満を持して「ウォシュレット」が発売される。「Gシリーズ（貯湯式）」と「Sシリーズ（瞬間式）」の2タイプが展開された。" at bounding box center [390, 100] width 456 height 41
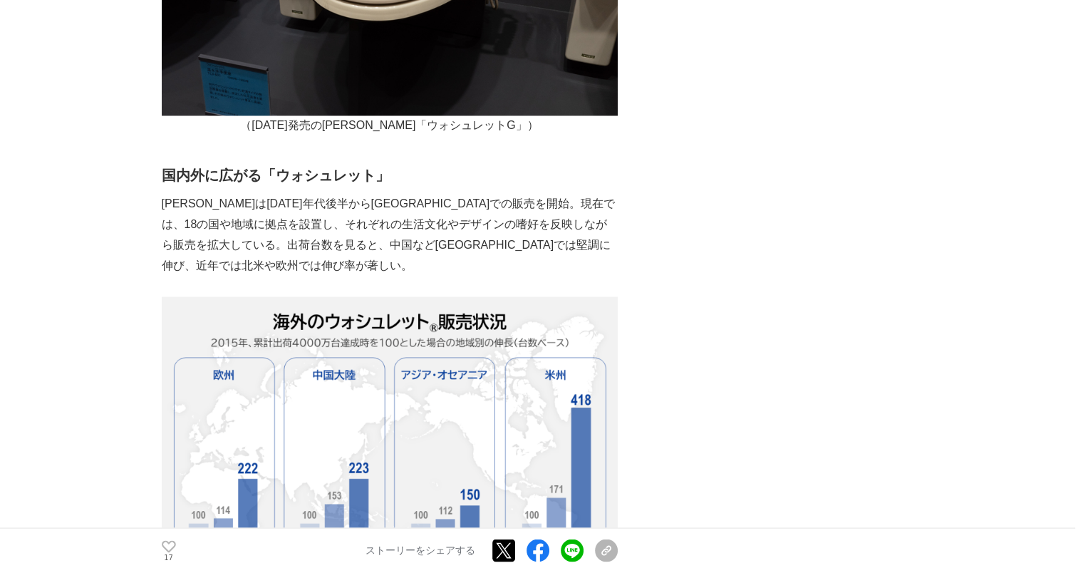
scroll to position [2422, 0]
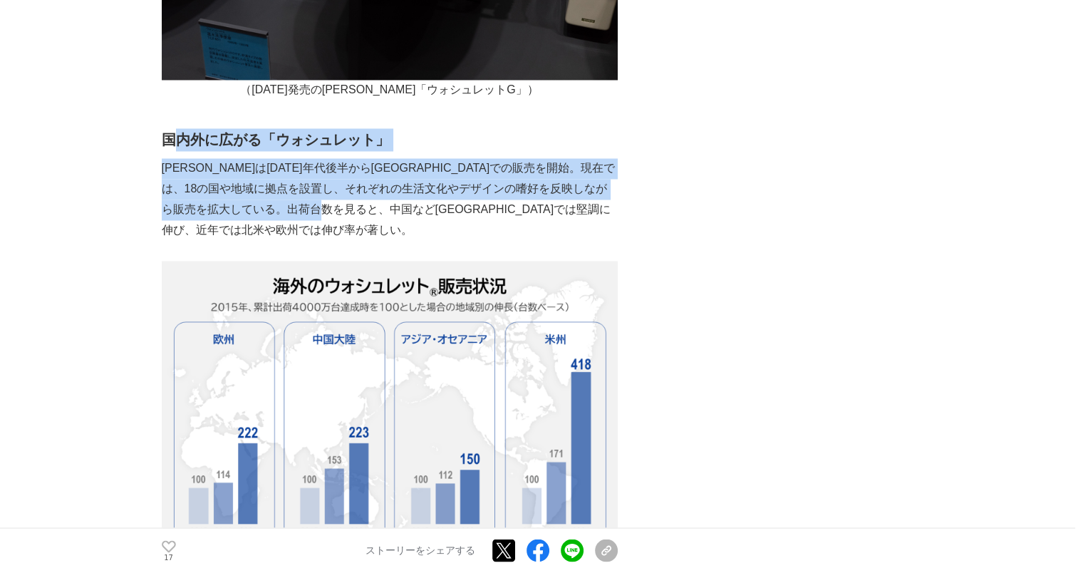
drag, startPoint x: 171, startPoint y: 172, endPoint x: 454, endPoint y: 227, distance: 288.2
drag, startPoint x: 454, startPoint y: 227, endPoint x: 325, endPoint y: 241, distance: 129.6
click at [325, 240] on p "[PERSON_NAME]は[DATE]年代後半から[GEOGRAPHIC_DATA]での販売を開始。現在では、18の国や地域に拠点を設置し、それぞれの生活文…" at bounding box center [390, 199] width 456 height 82
click at [233, 231] on p "[PERSON_NAME]は[DATE]年代後半から[GEOGRAPHIC_DATA]での販売を開始。現在では、18の国や地域に拠点を設置し、それぞれの生活文…" at bounding box center [390, 199] width 456 height 82
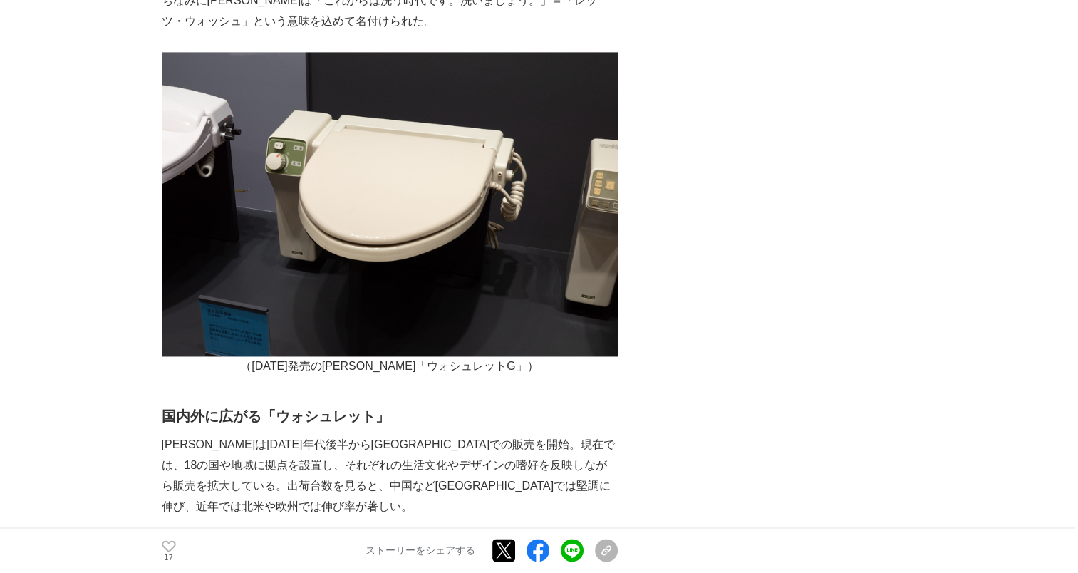
scroll to position [2137, 0]
